Goal: Task Accomplishment & Management: Use online tool/utility

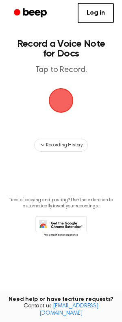
click at [61, 99] on span "button" at bounding box center [60, 100] width 31 height 31
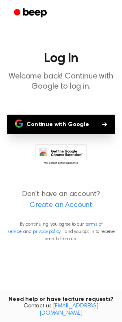
click at [65, 121] on button "Continue with Google" at bounding box center [61, 125] width 108 height 20
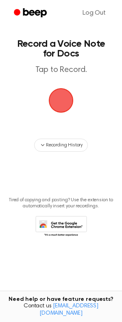
click at [60, 98] on span "button" at bounding box center [61, 100] width 26 height 26
click at [62, 104] on span "button" at bounding box center [61, 100] width 25 height 25
click at [58, 106] on span "button" at bounding box center [61, 100] width 26 height 26
